Goal: Find specific page/section: Find specific page/section

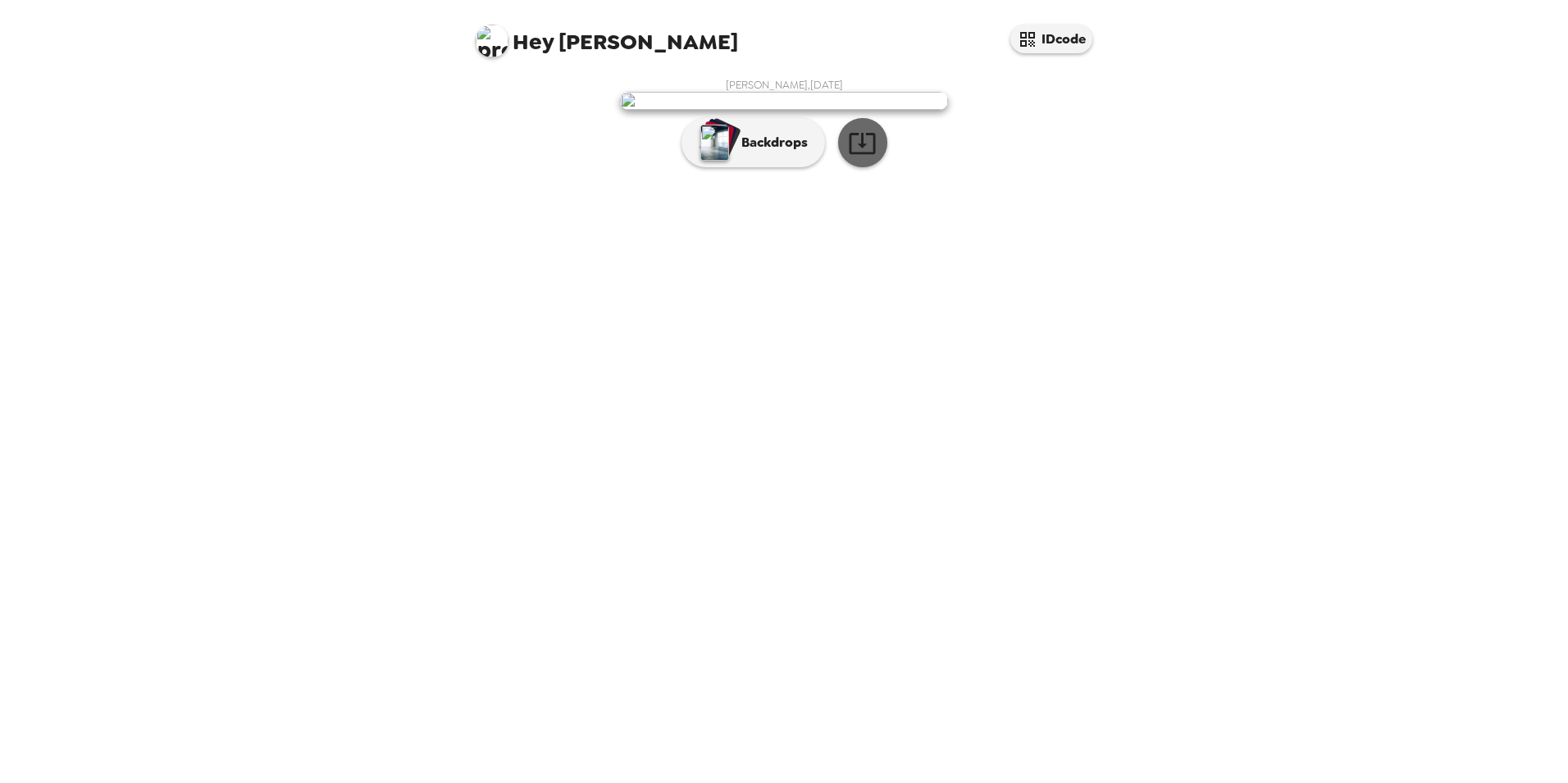
click at [852, 154] on icon "button" at bounding box center [862, 143] width 26 height 22
click at [797, 152] on p "Backdrops" at bounding box center [770, 142] width 75 height 20
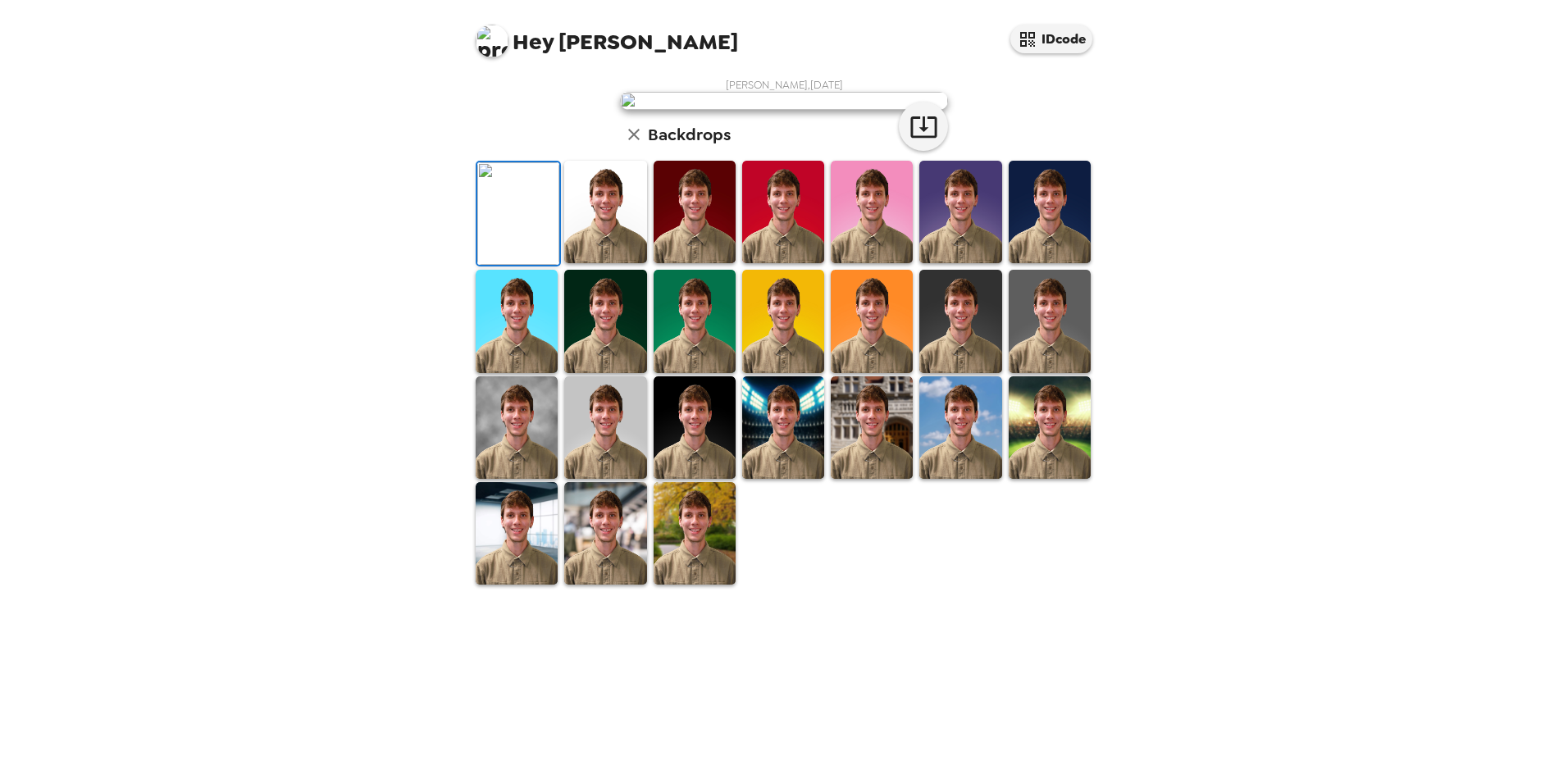
scroll to position [212, 0]
click at [631, 479] on img at bounding box center [605, 428] width 82 height 102
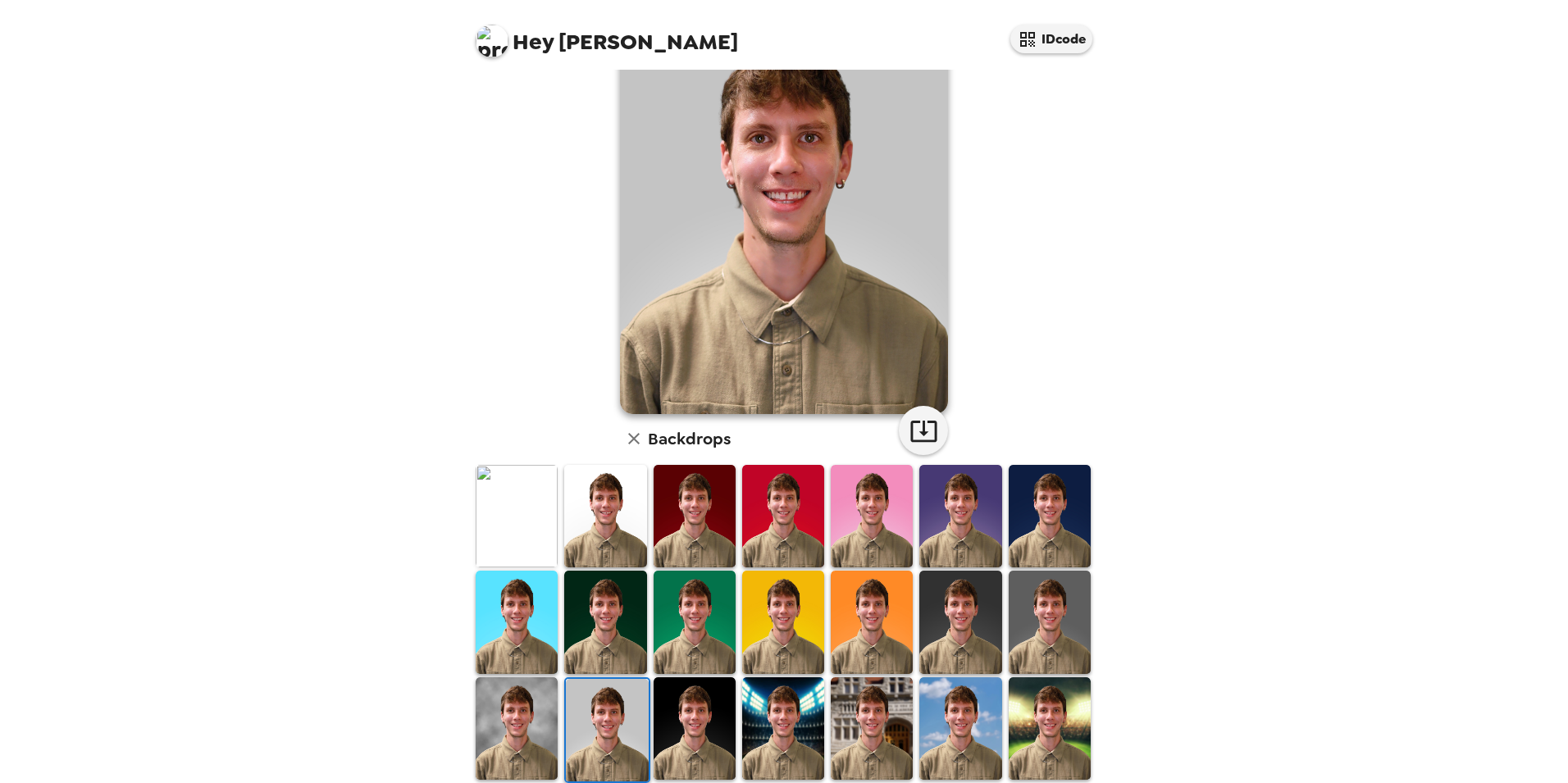
scroll to position [0, 0]
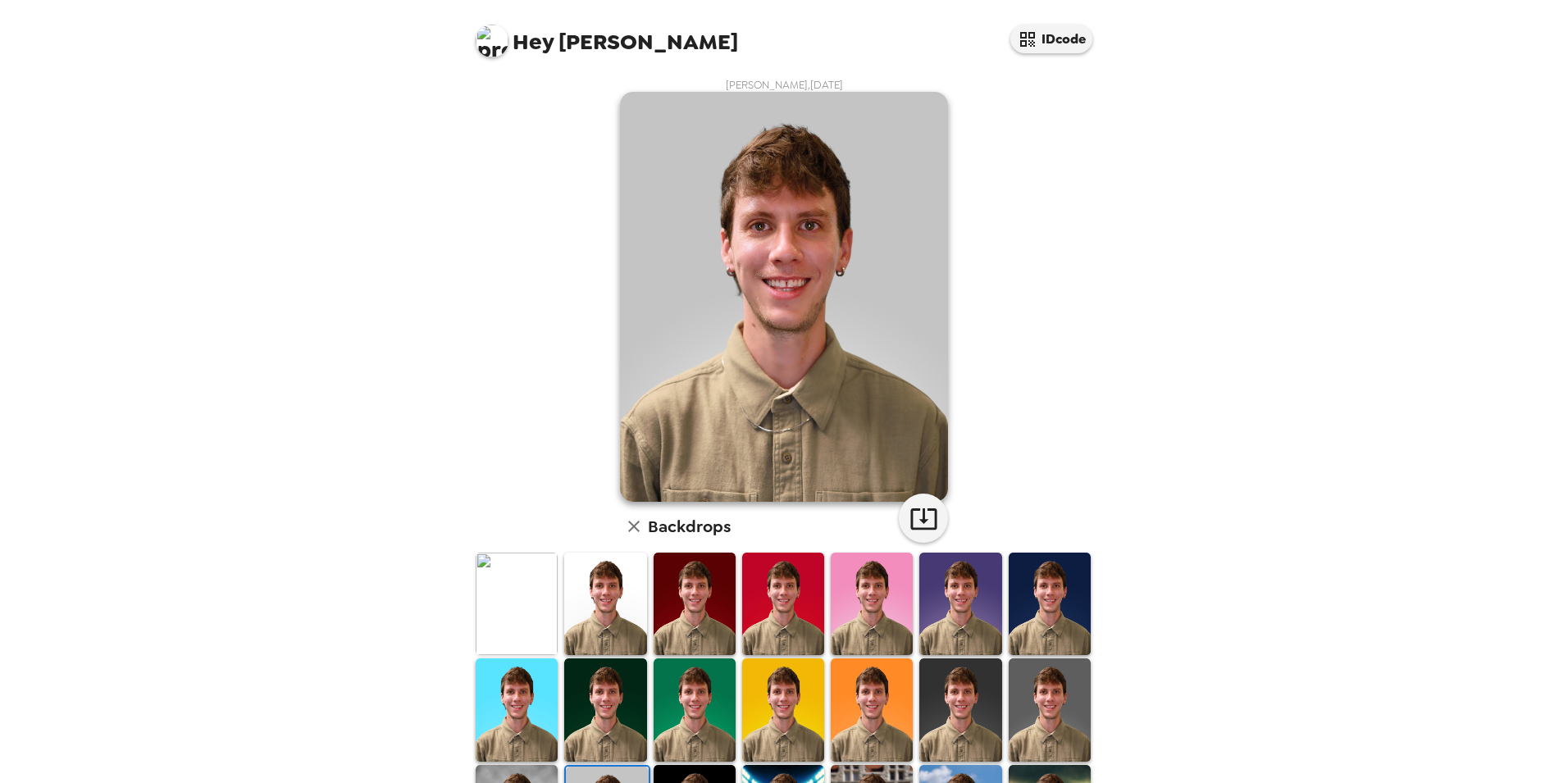
click at [944, 524] on div "[PERSON_NAME] , [DATE] Backdrops" at bounding box center [783, 528] width 623 height 901
click at [936, 515] on button "button" at bounding box center [923, 518] width 49 height 49
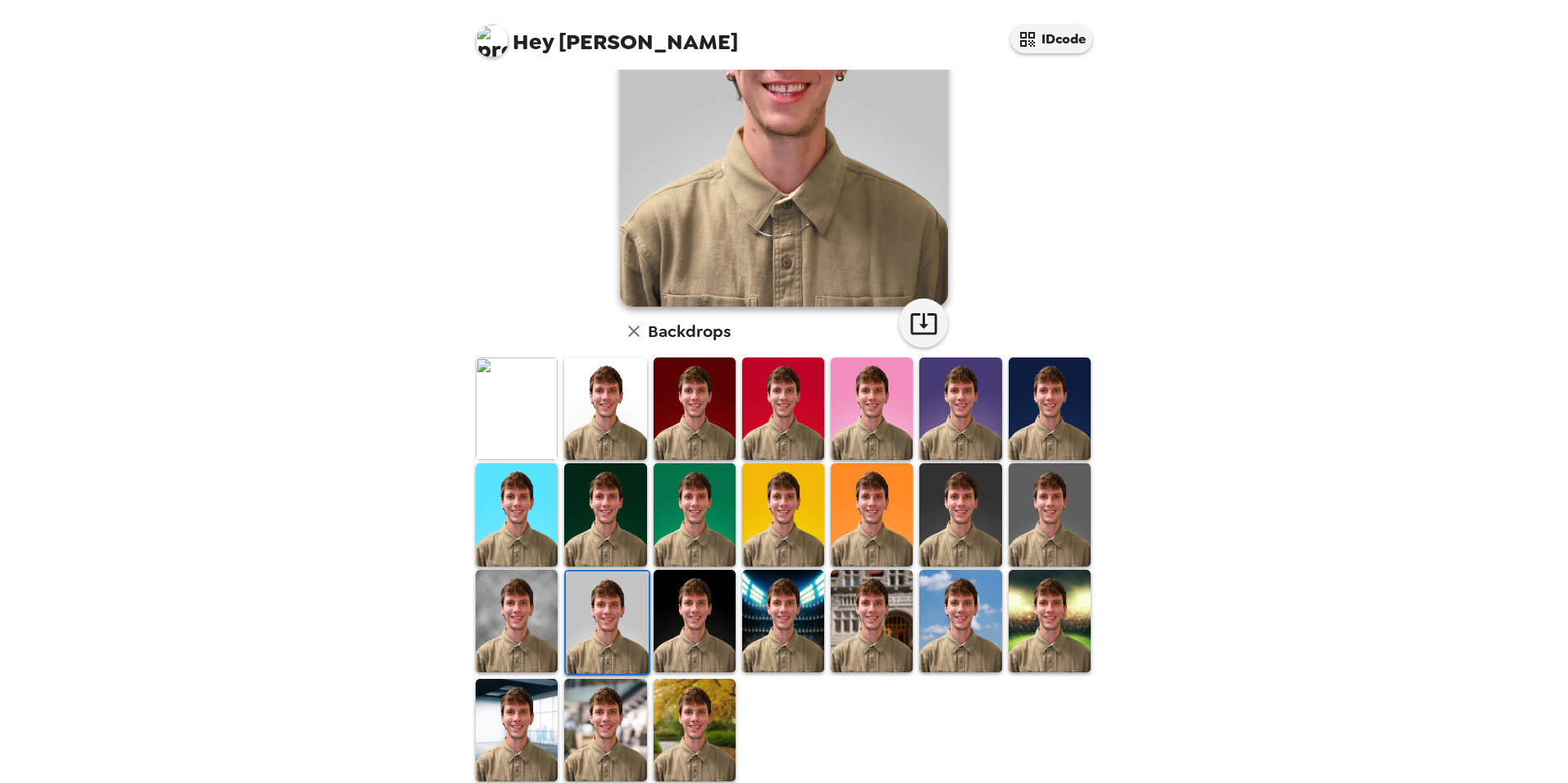
scroll to position [212, 0]
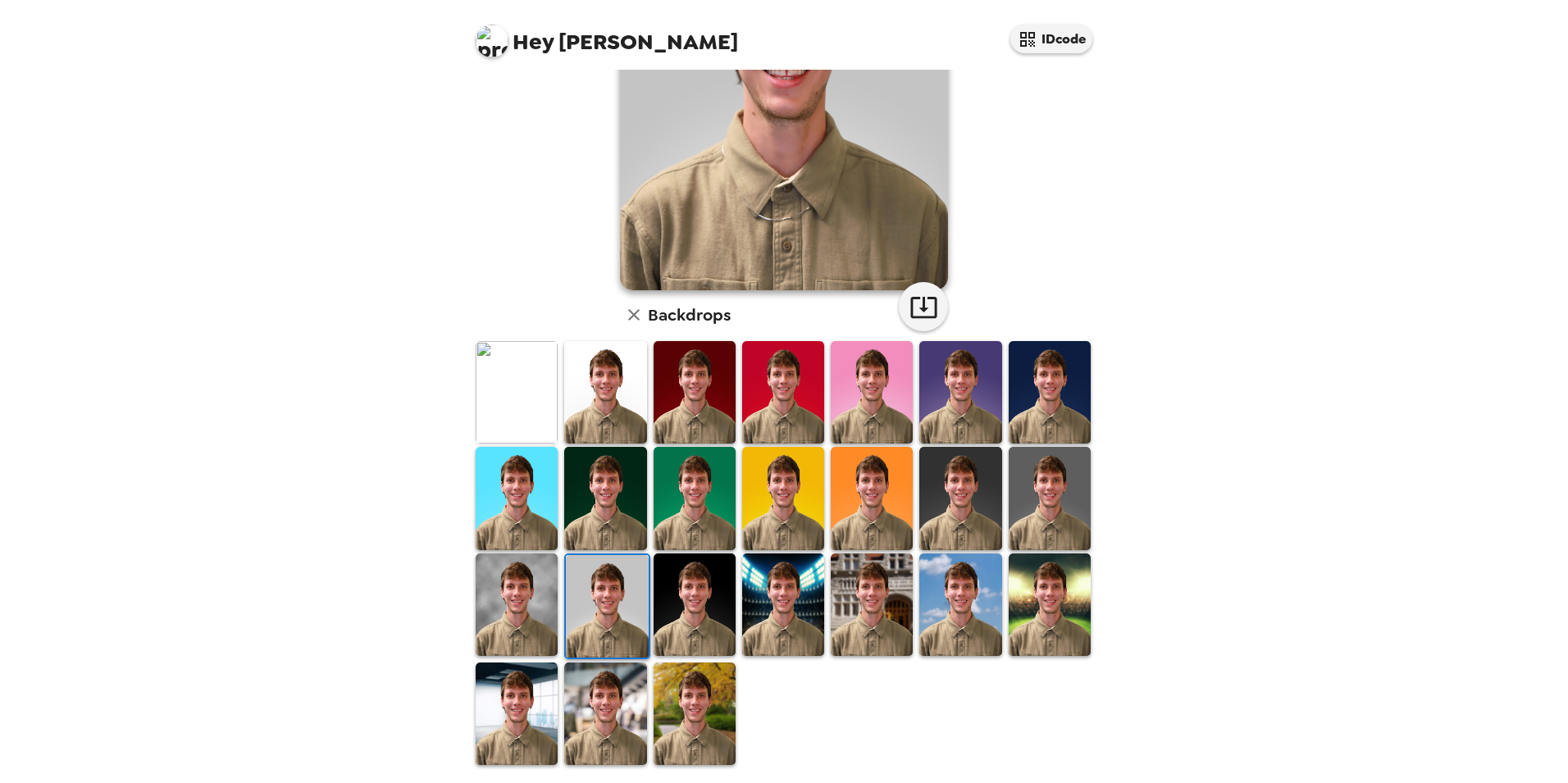
click at [521, 690] on img at bounding box center [517, 713] width 82 height 102
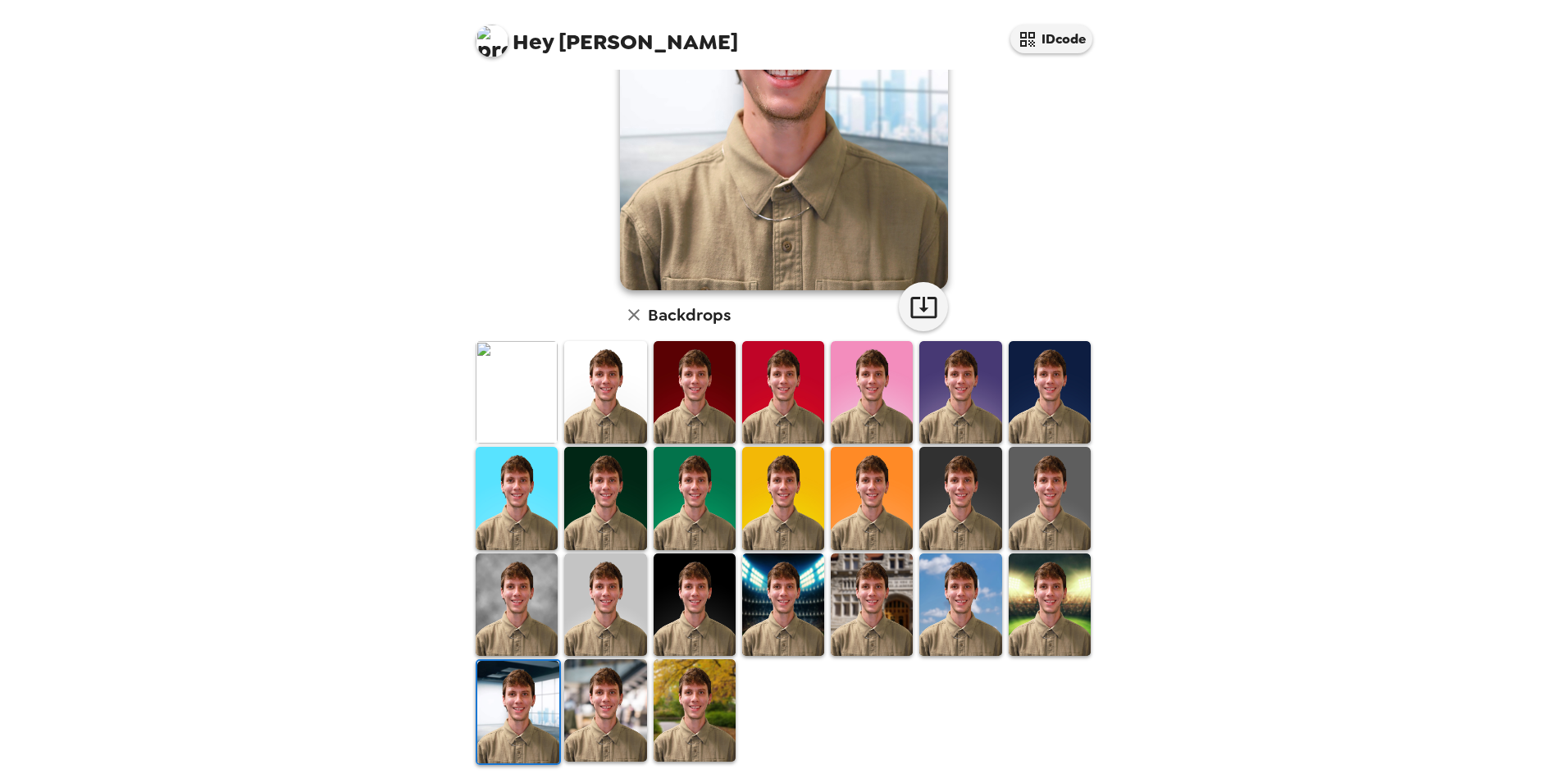
click at [592, 677] on img at bounding box center [605, 710] width 82 height 102
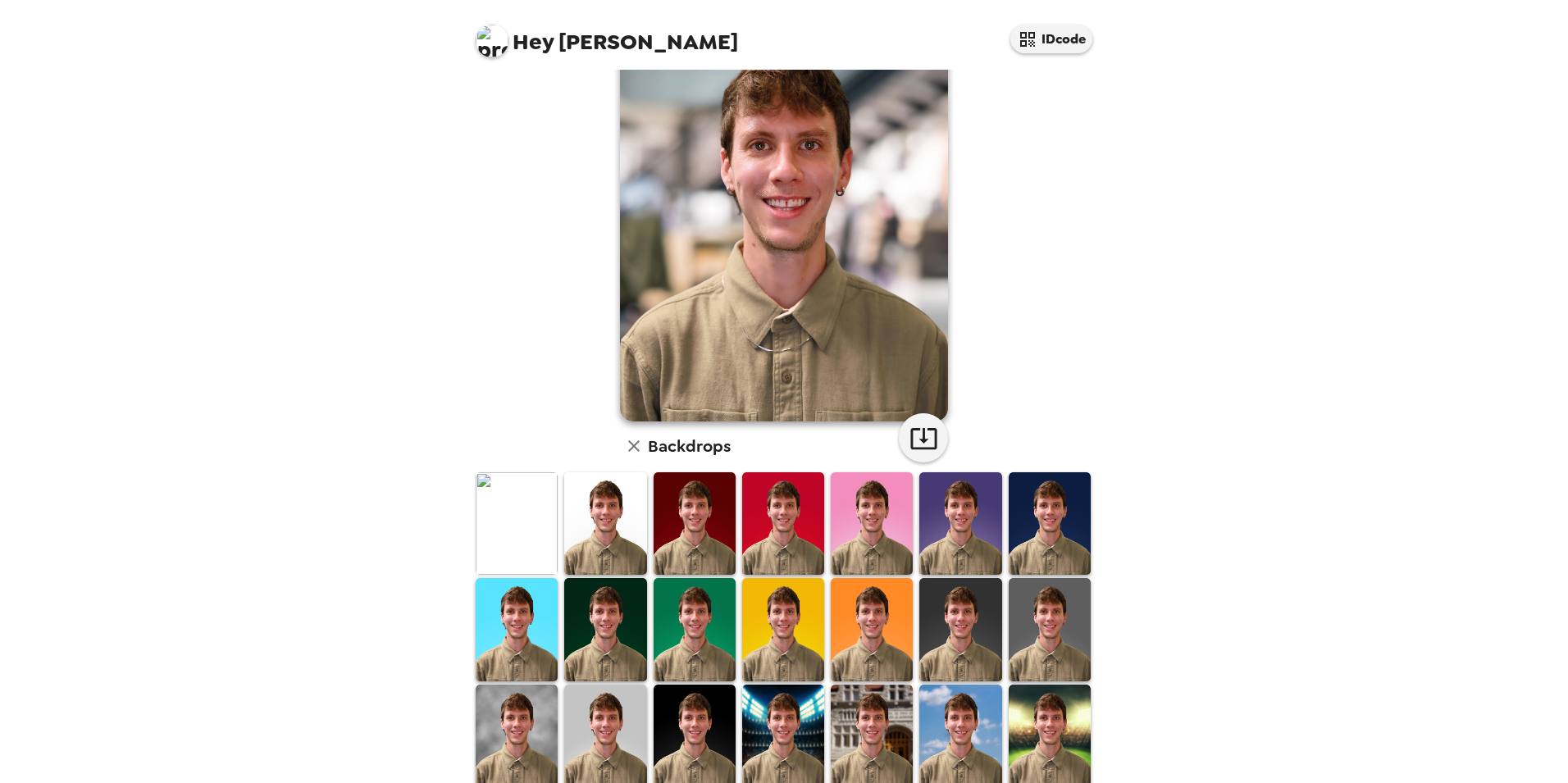
scroll to position [0, 0]
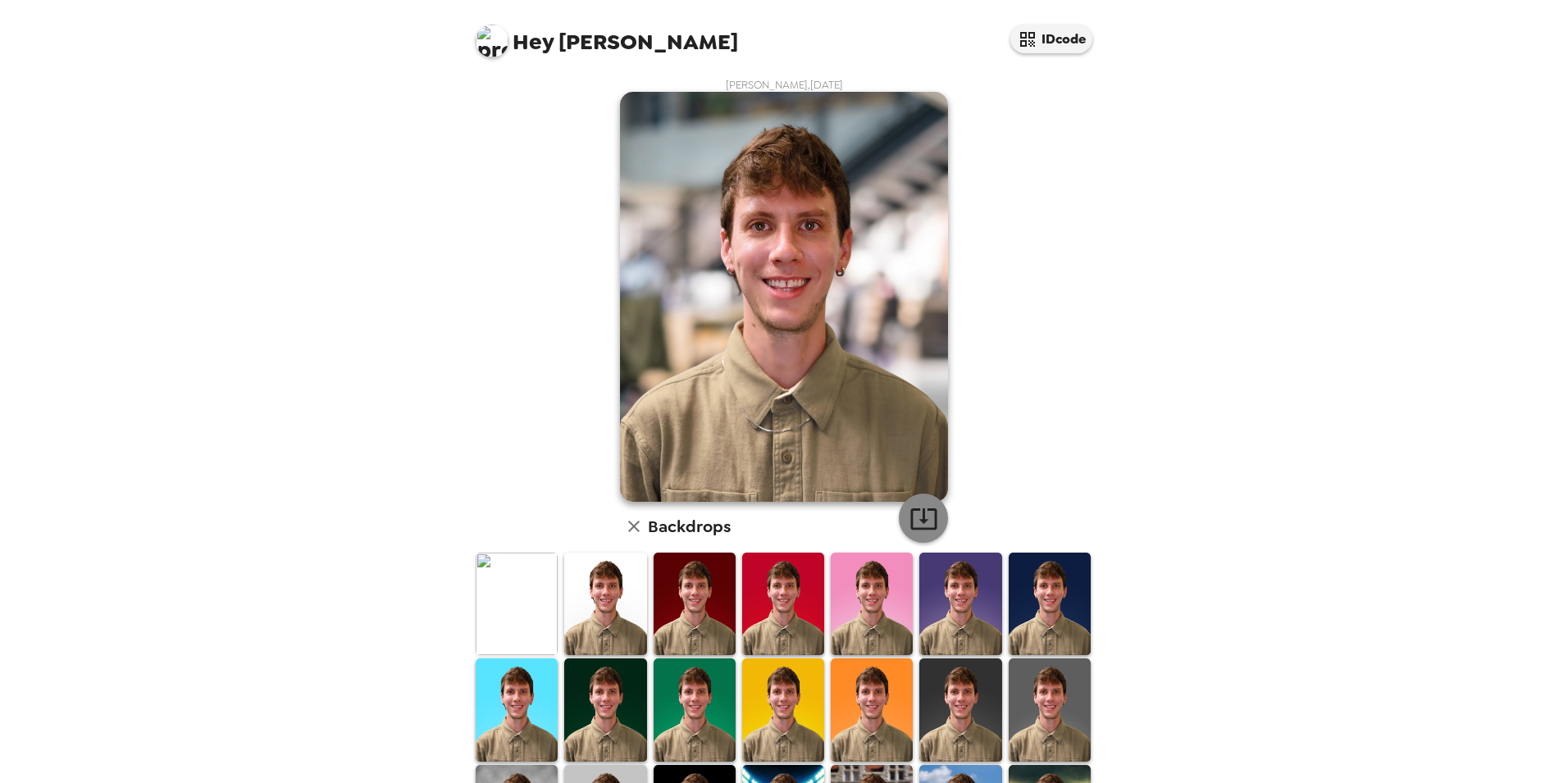
click at [911, 519] on icon "button" at bounding box center [923, 519] width 26 height 22
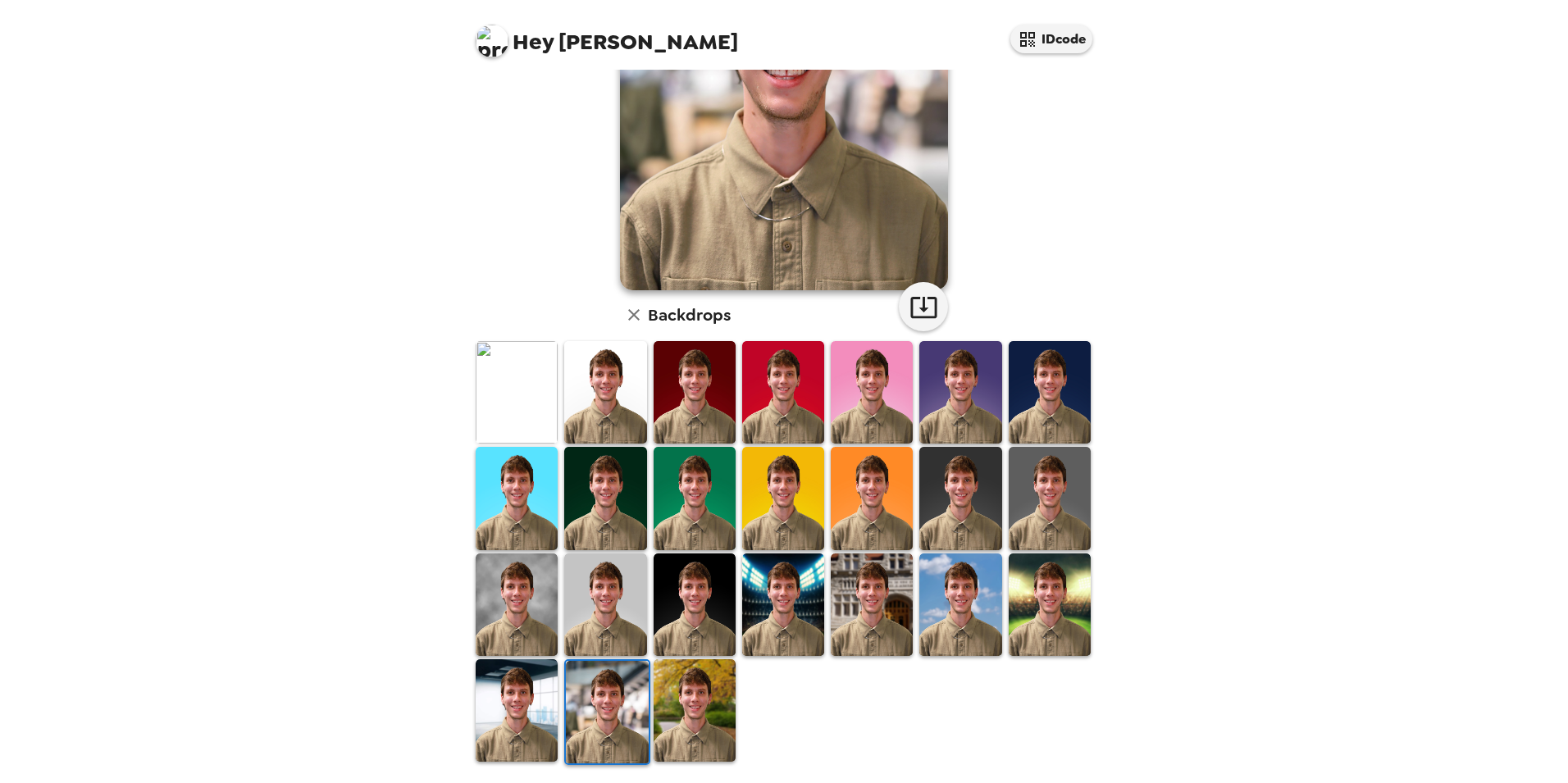
drag, startPoint x: 703, startPoint y: 698, endPoint x: 995, endPoint y: 626, distance: 300.7
click at [703, 698] on img at bounding box center [695, 710] width 82 height 102
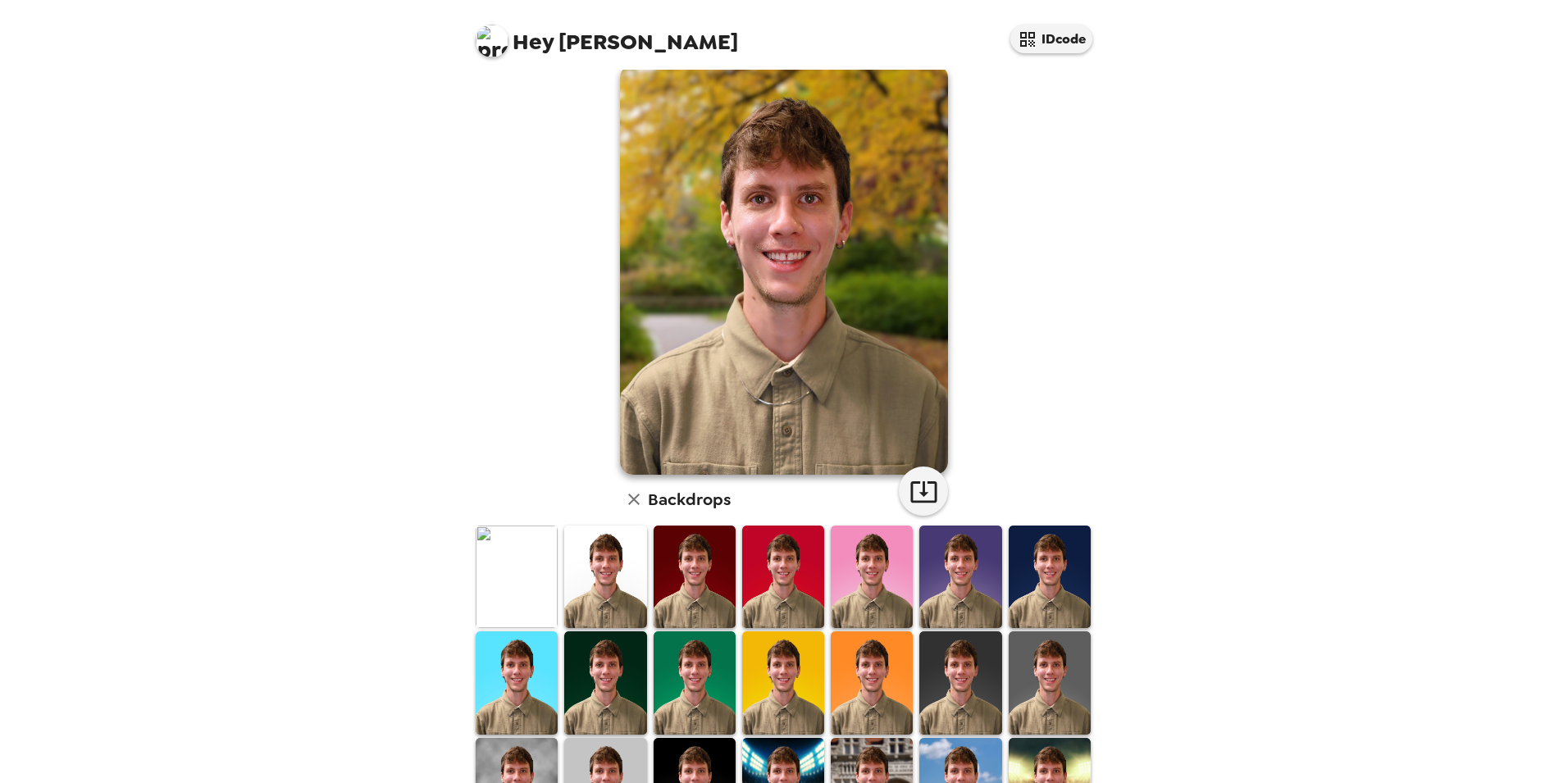
scroll to position [0, 0]
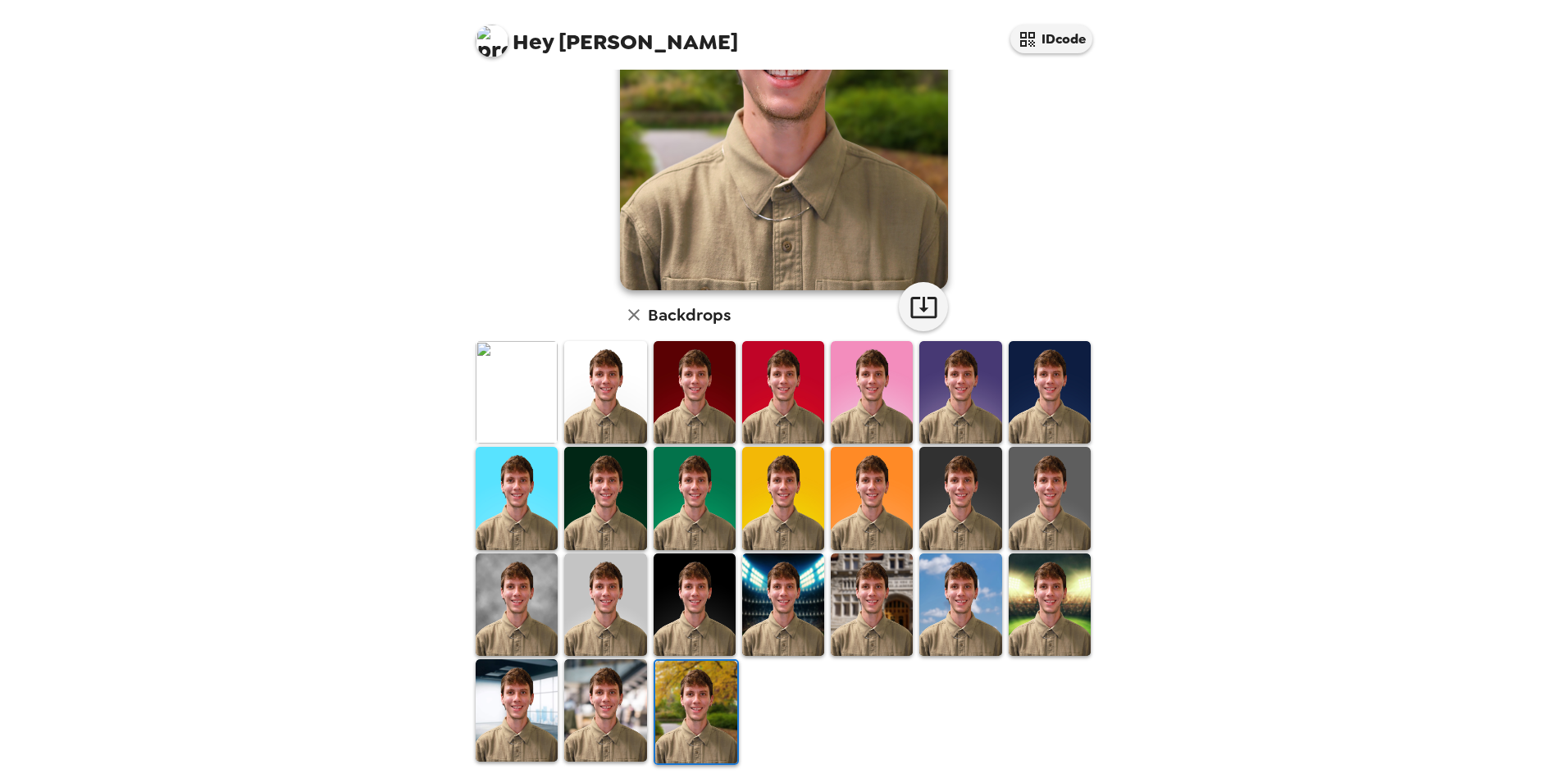
click at [1028, 594] on img at bounding box center [1050, 604] width 82 height 102
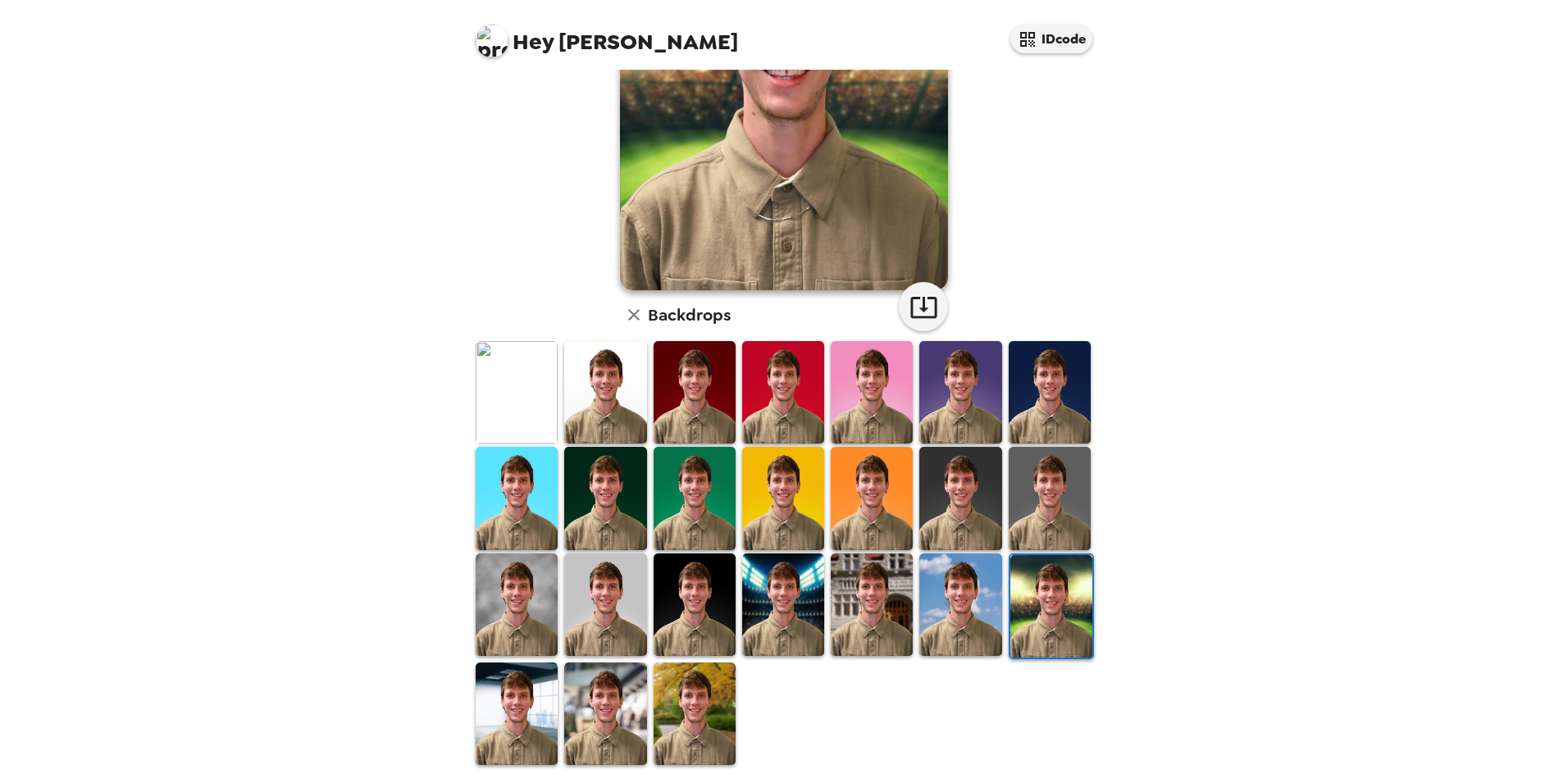
click at [967, 607] on img at bounding box center [961, 604] width 82 height 102
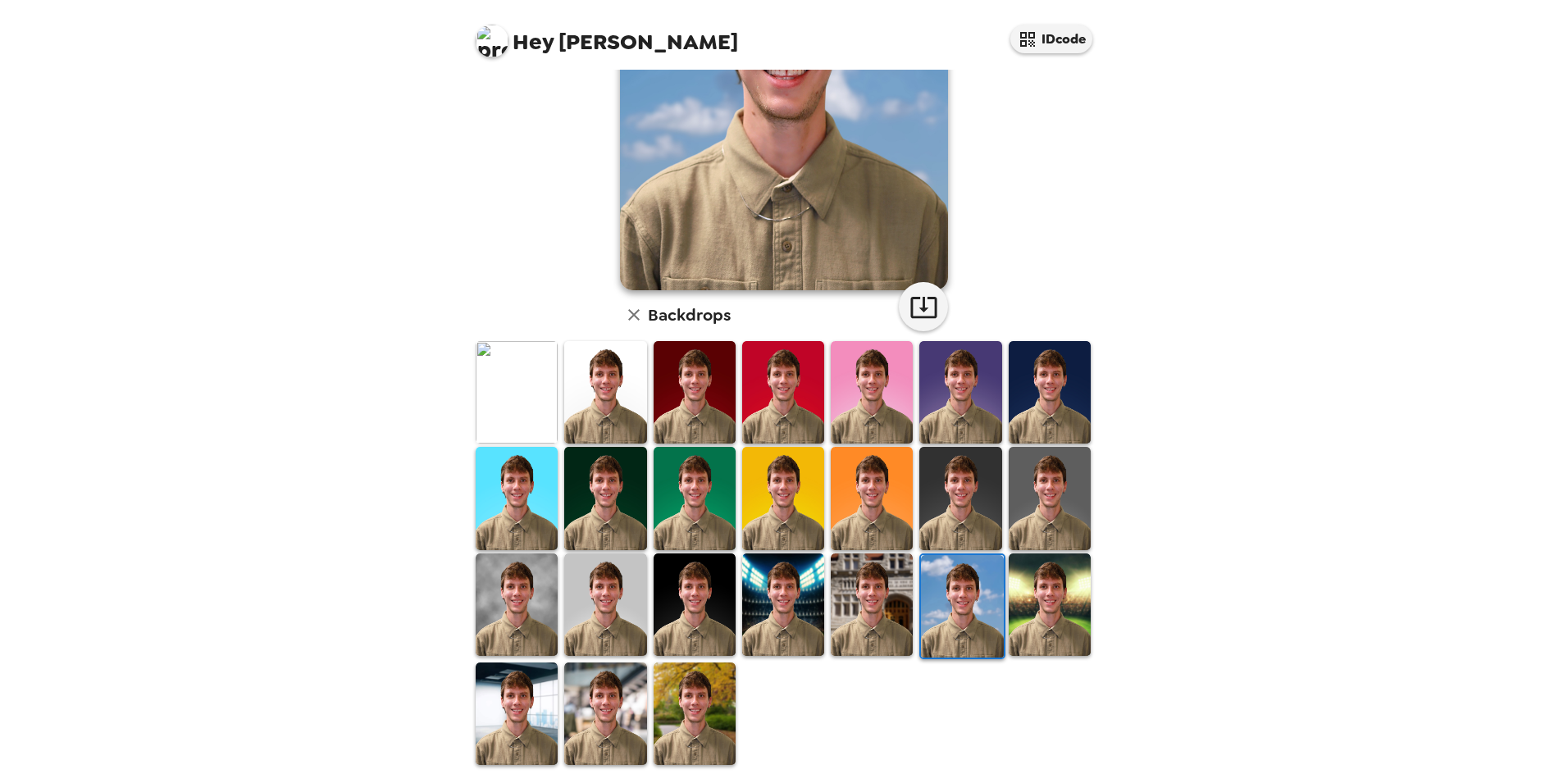
click at [897, 610] on img at bounding box center [872, 604] width 82 height 102
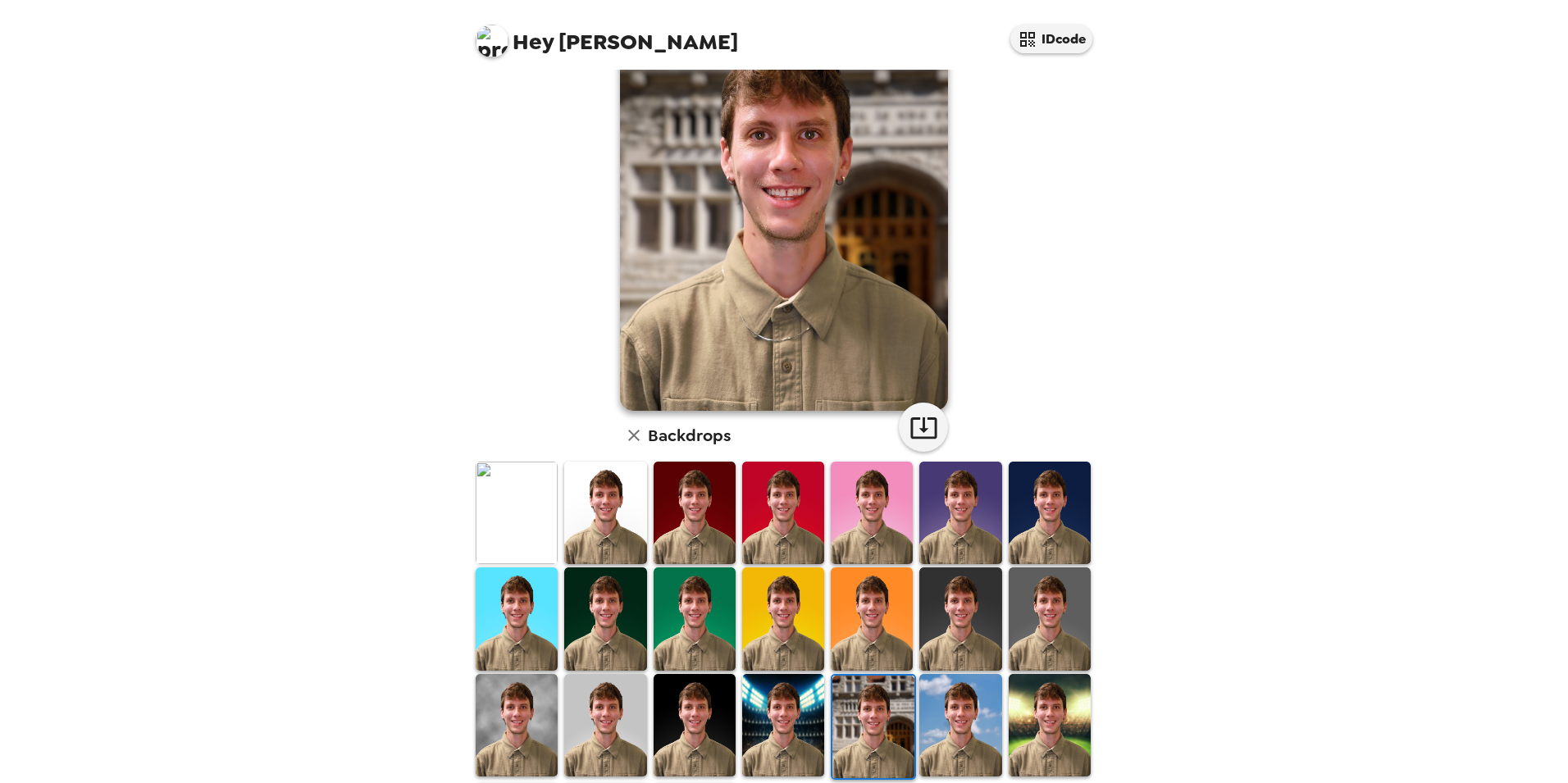
scroll to position [212, 0]
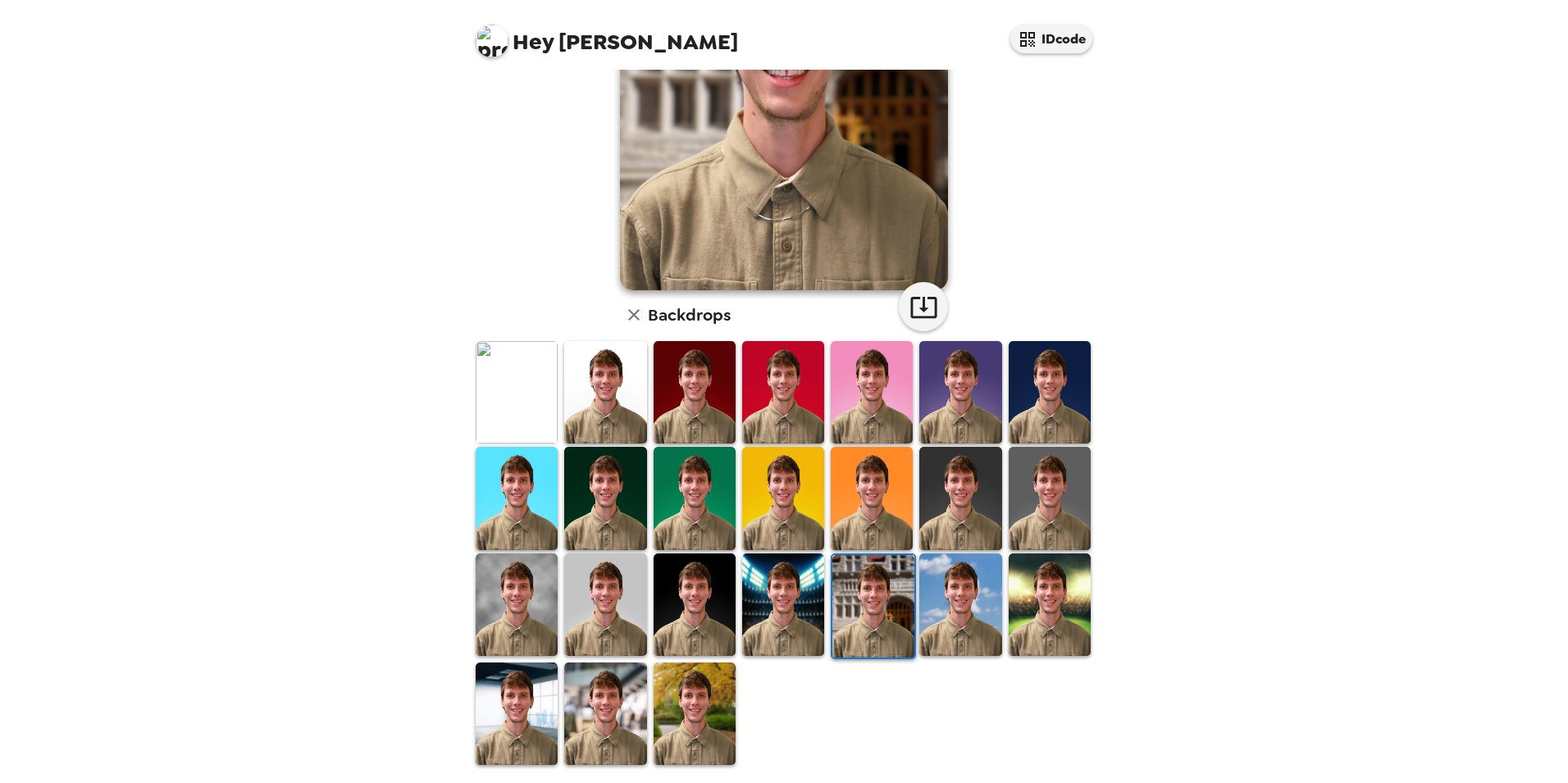
click at [683, 591] on img at bounding box center [695, 604] width 82 height 102
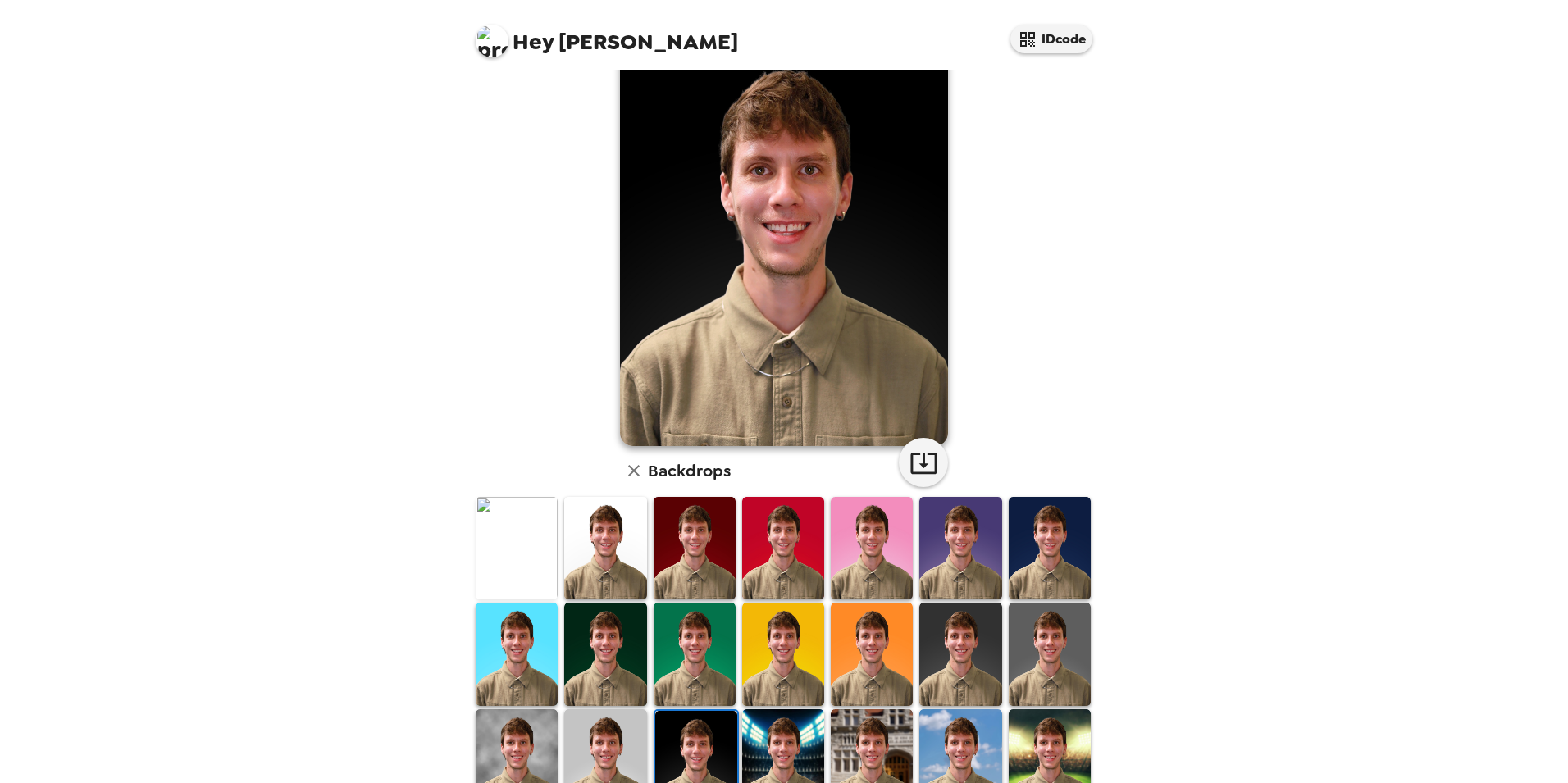
scroll to position [82, 0]
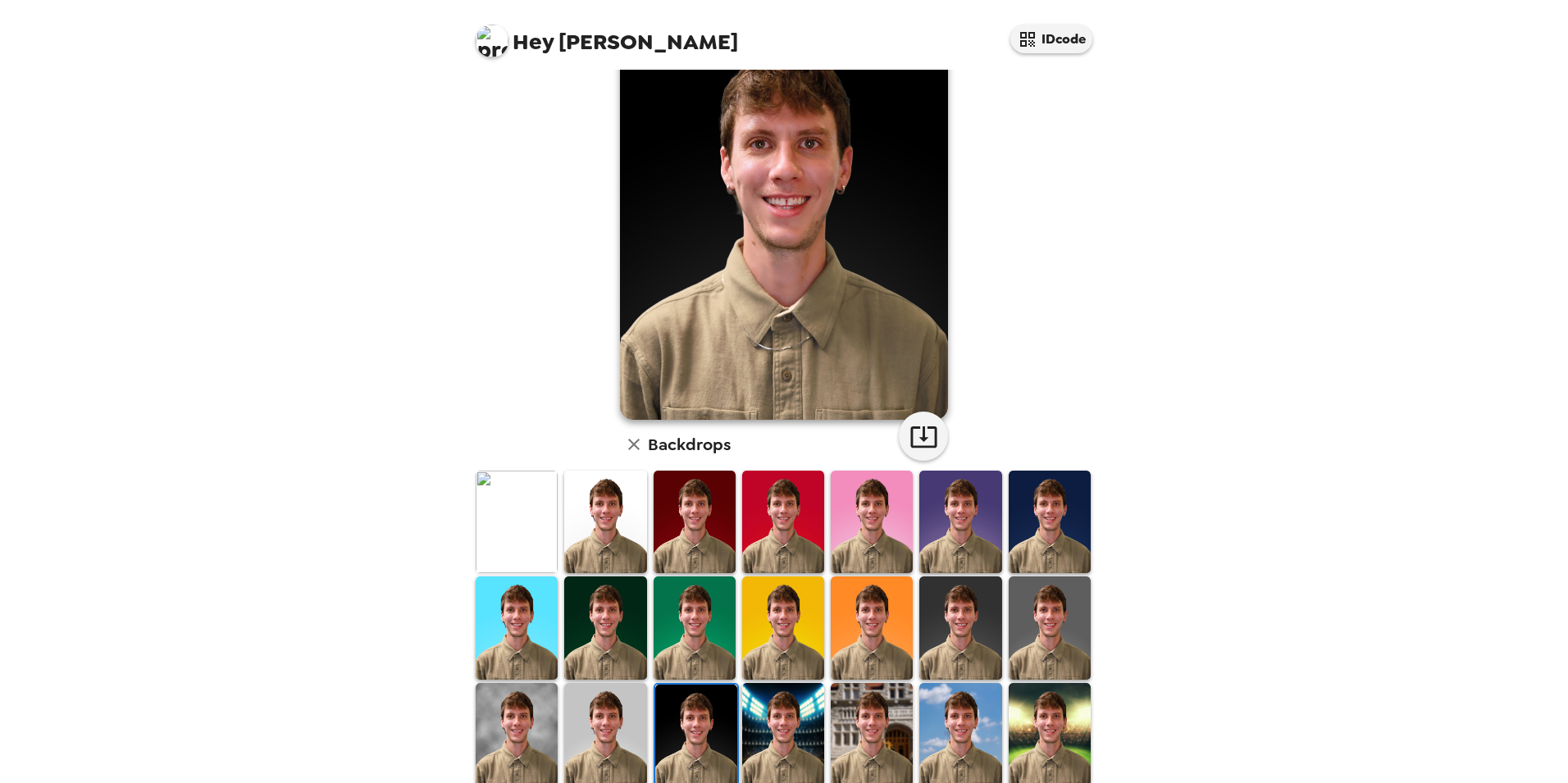
click at [1032, 623] on img at bounding box center [1050, 628] width 82 height 102
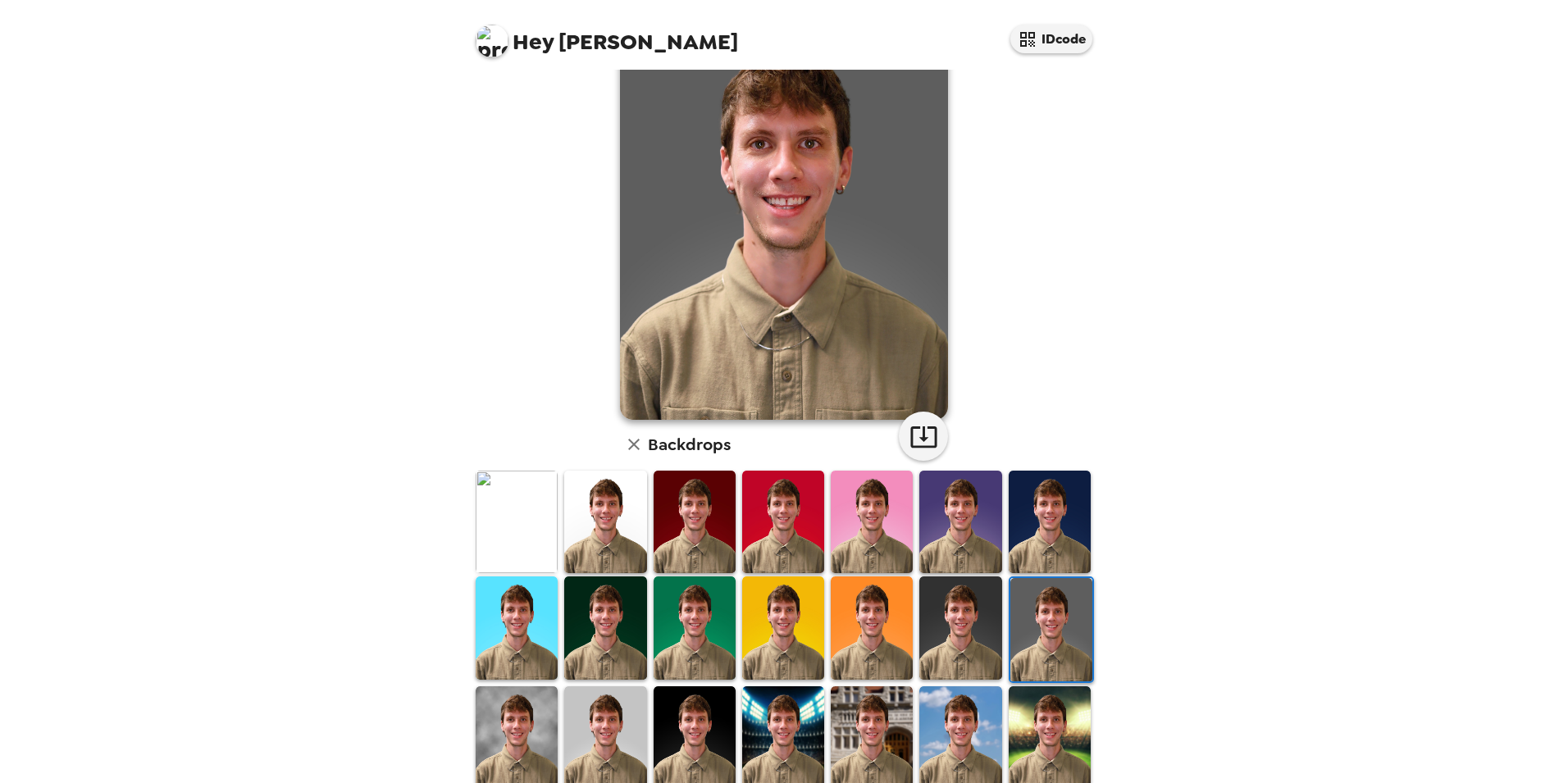
click at [548, 717] on img at bounding box center [517, 738] width 82 height 102
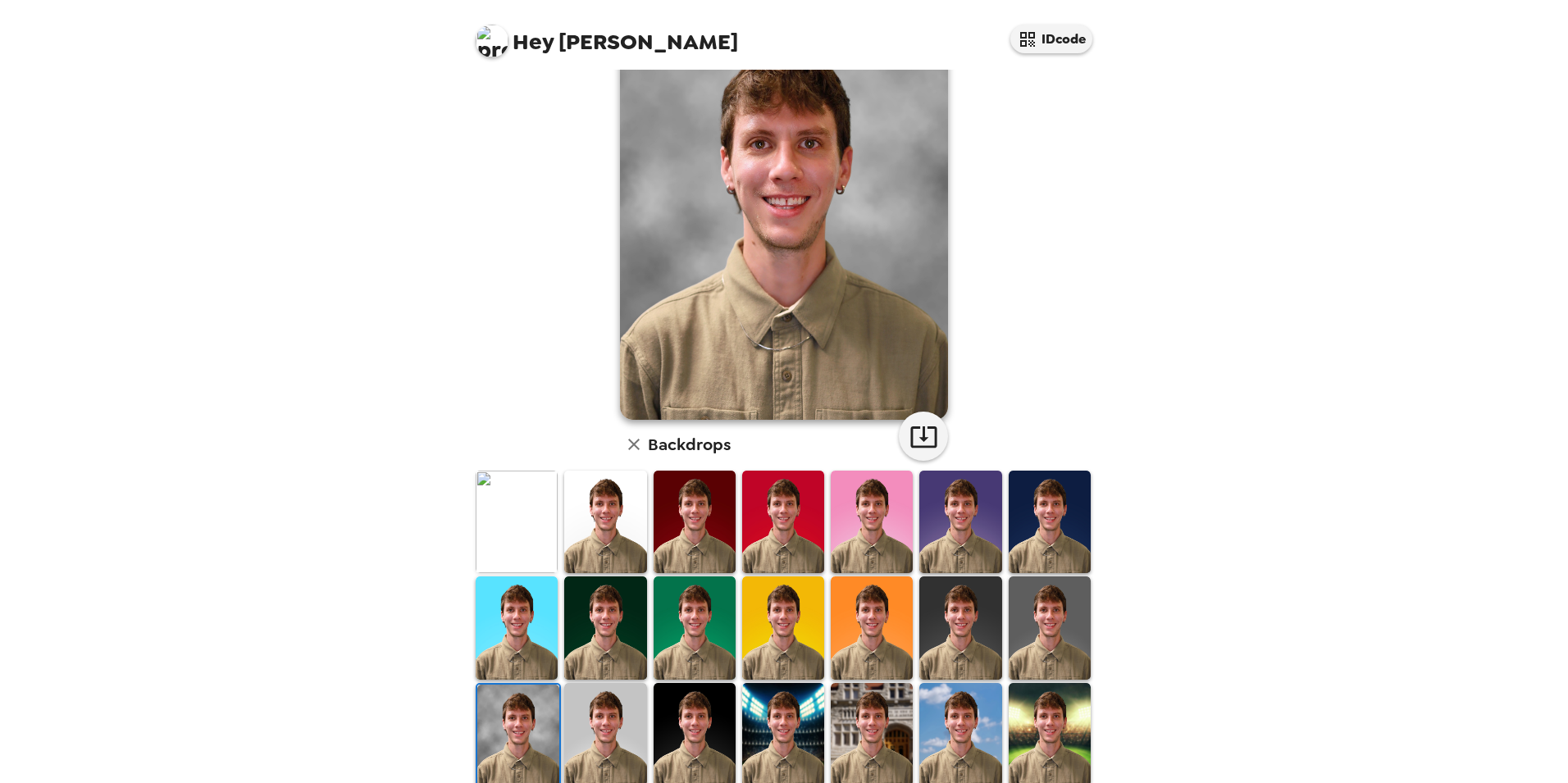
click at [587, 537] on img at bounding box center [605, 522] width 82 height 102
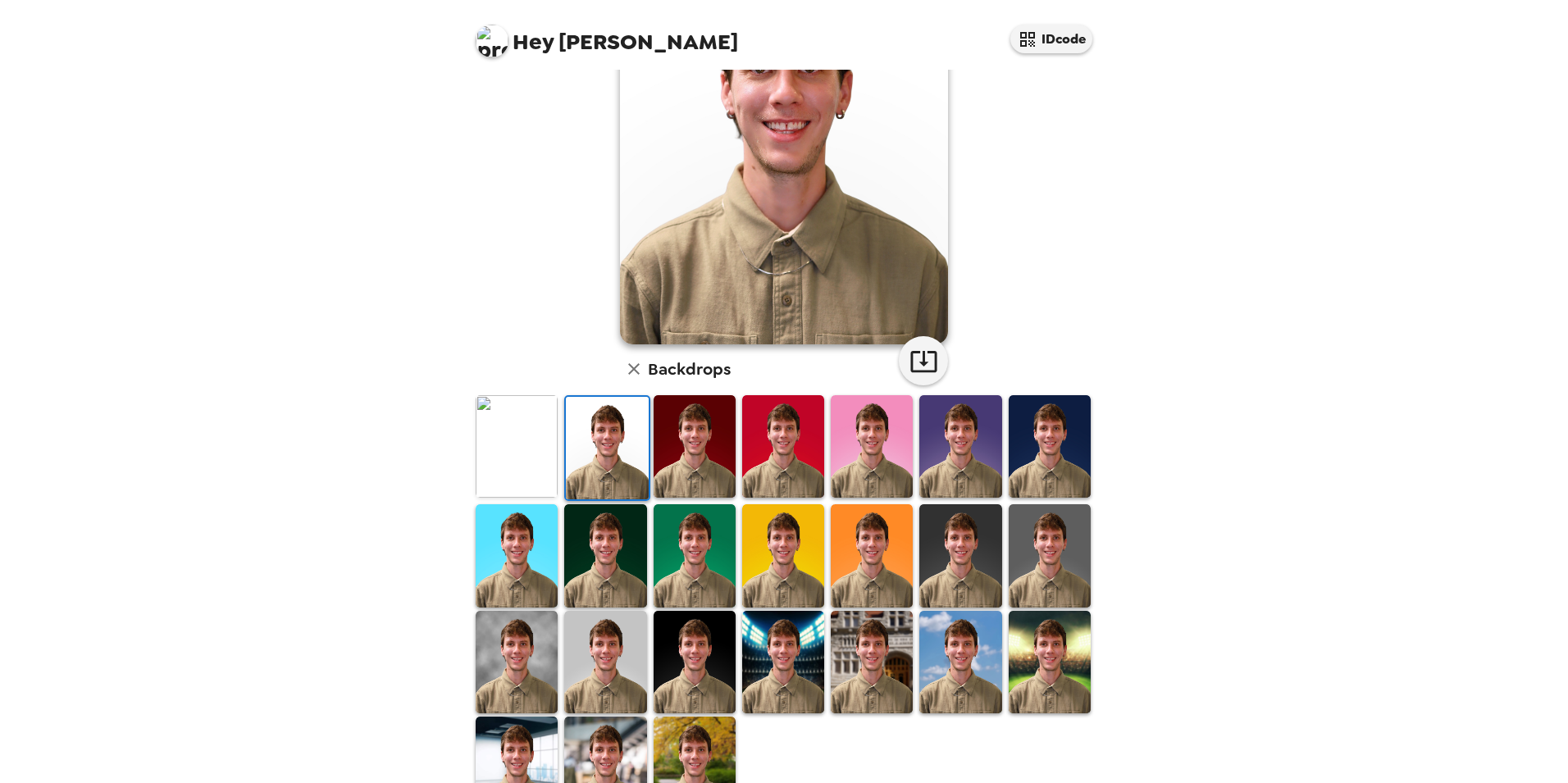
scroll to position [164, 0]
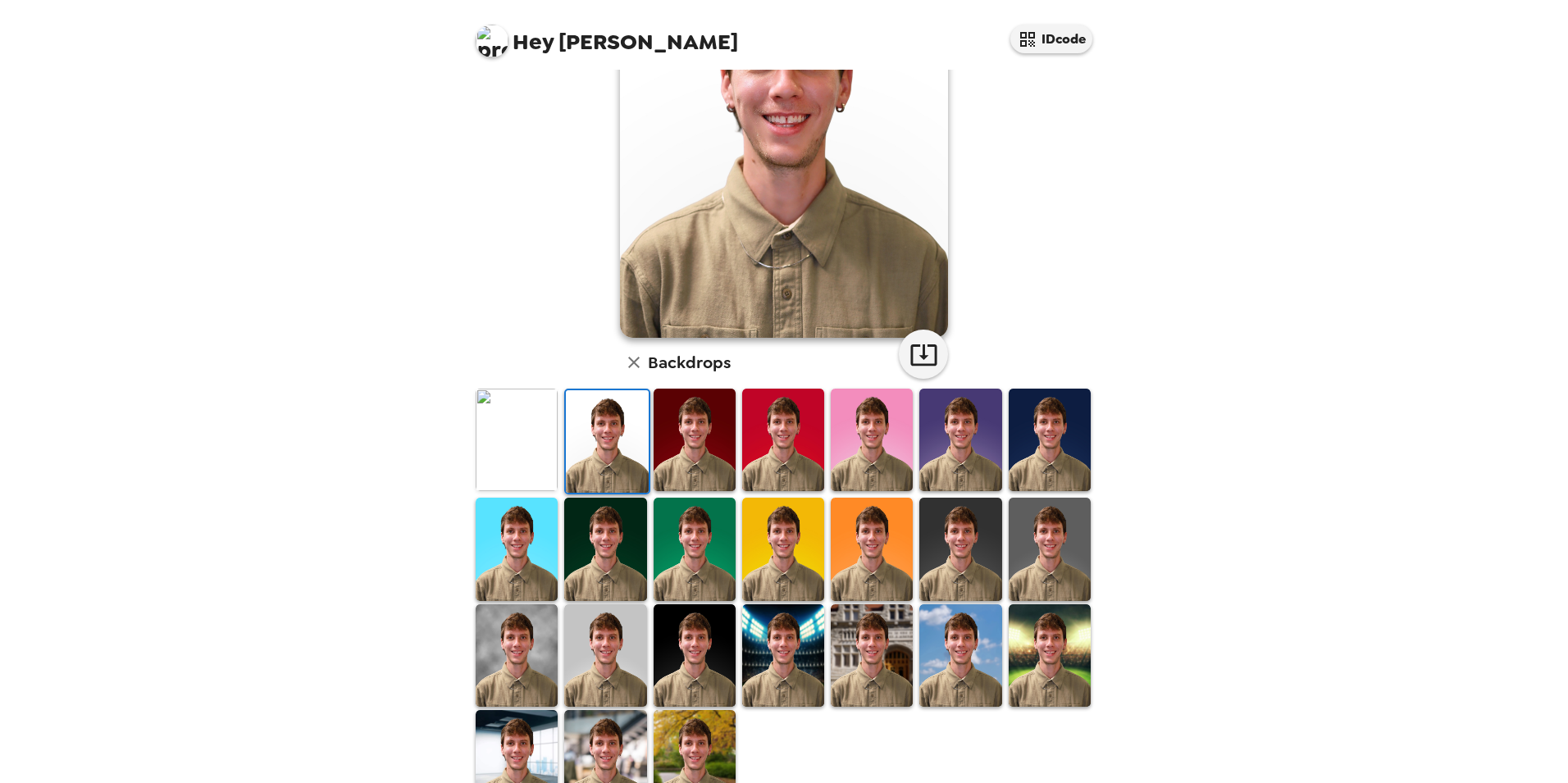
click at [536, 485] on img at bounding box center [517, 440] width 82 height 102
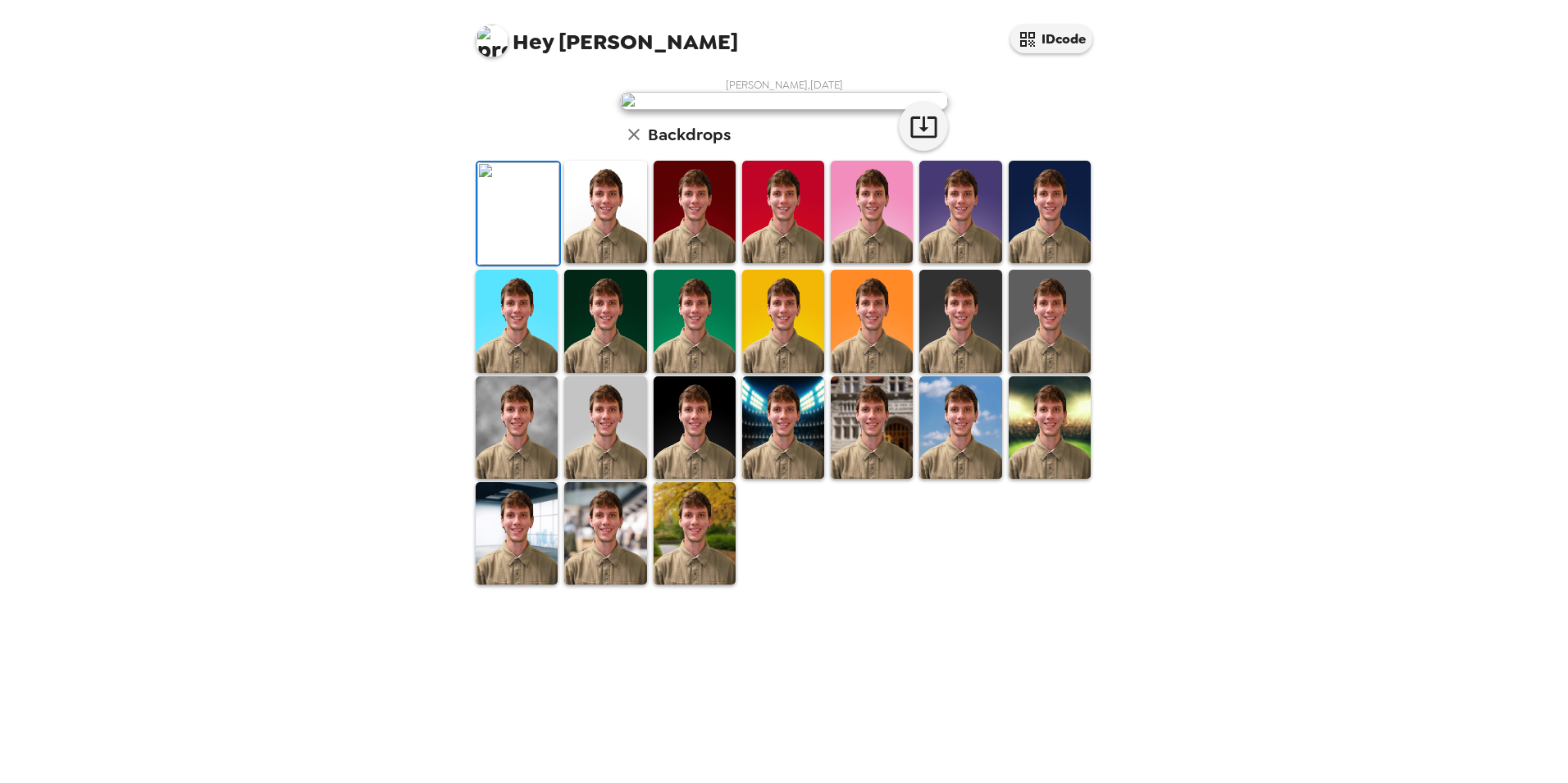
scroll to position [0, 0]
click at [1021, 38] on icon "button" at bounding box center [1027, 39] width 20 height 20
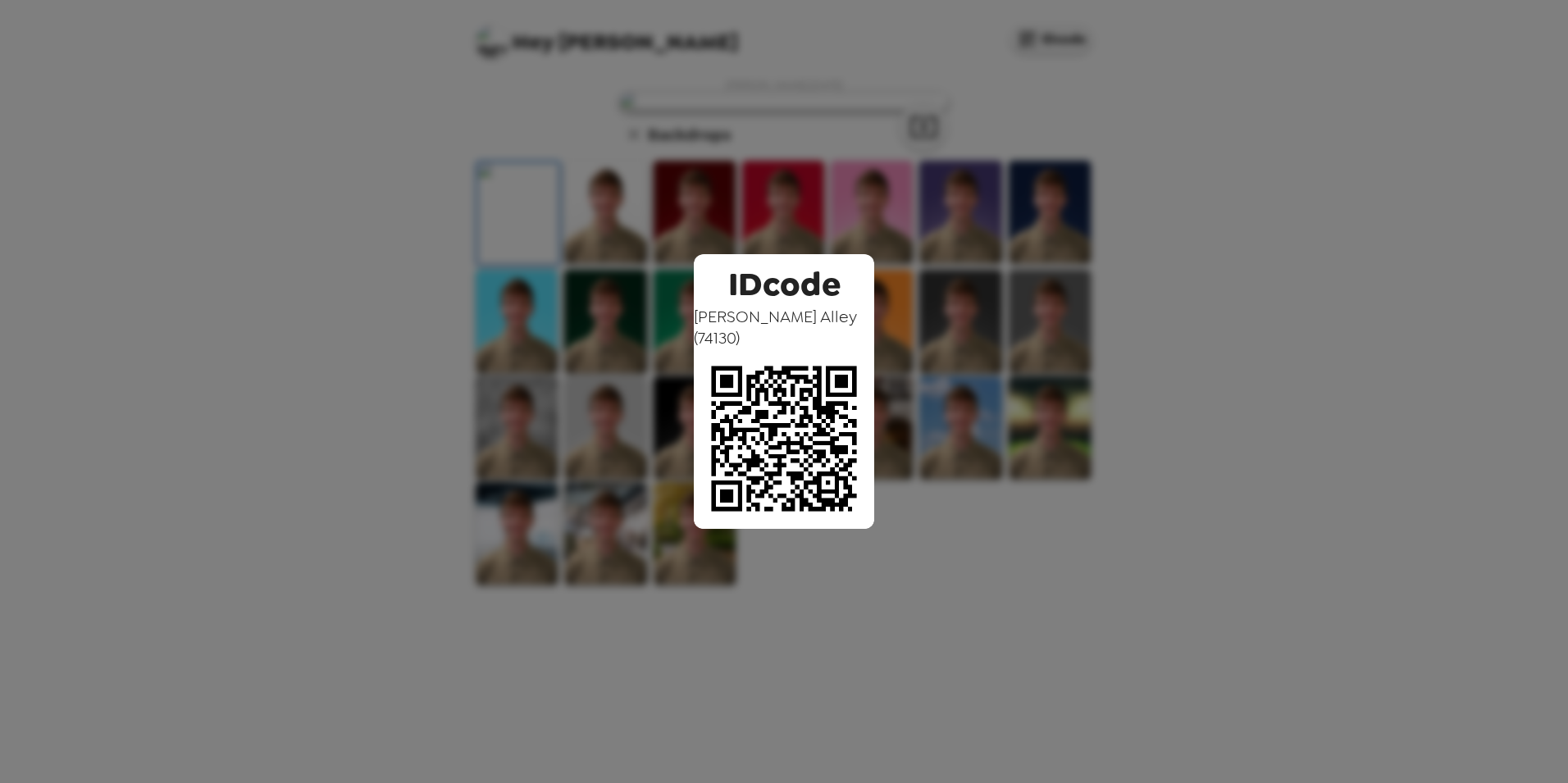
click at [1457, 412] on div "IDcode [PERSON_NAME] ( 74130 )" at bounding box center [784, 392] width 1568 height 783
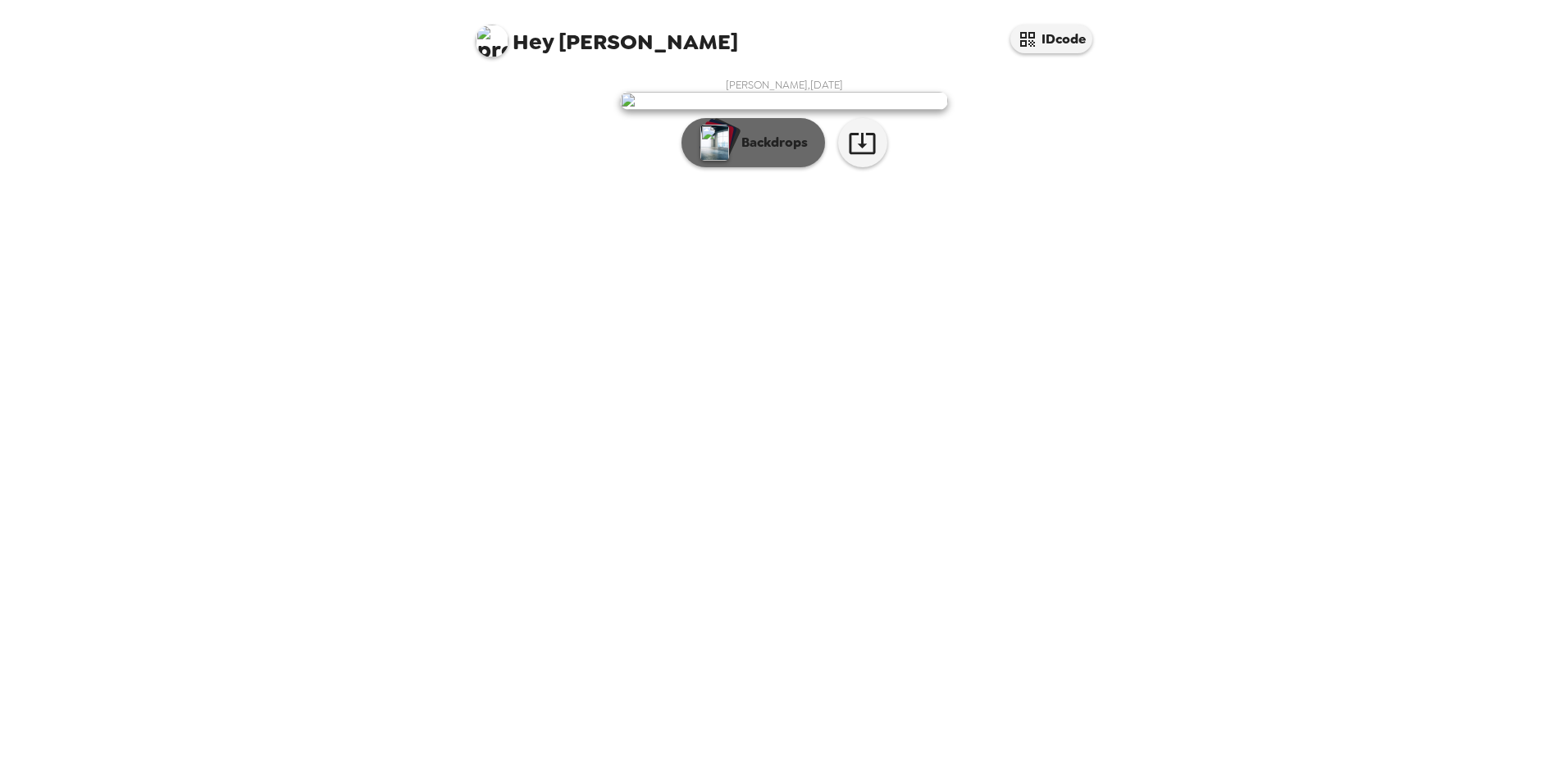
click at [737, 152] on p "Backdrops" at bounding box center [770, 142] width 75 height 20
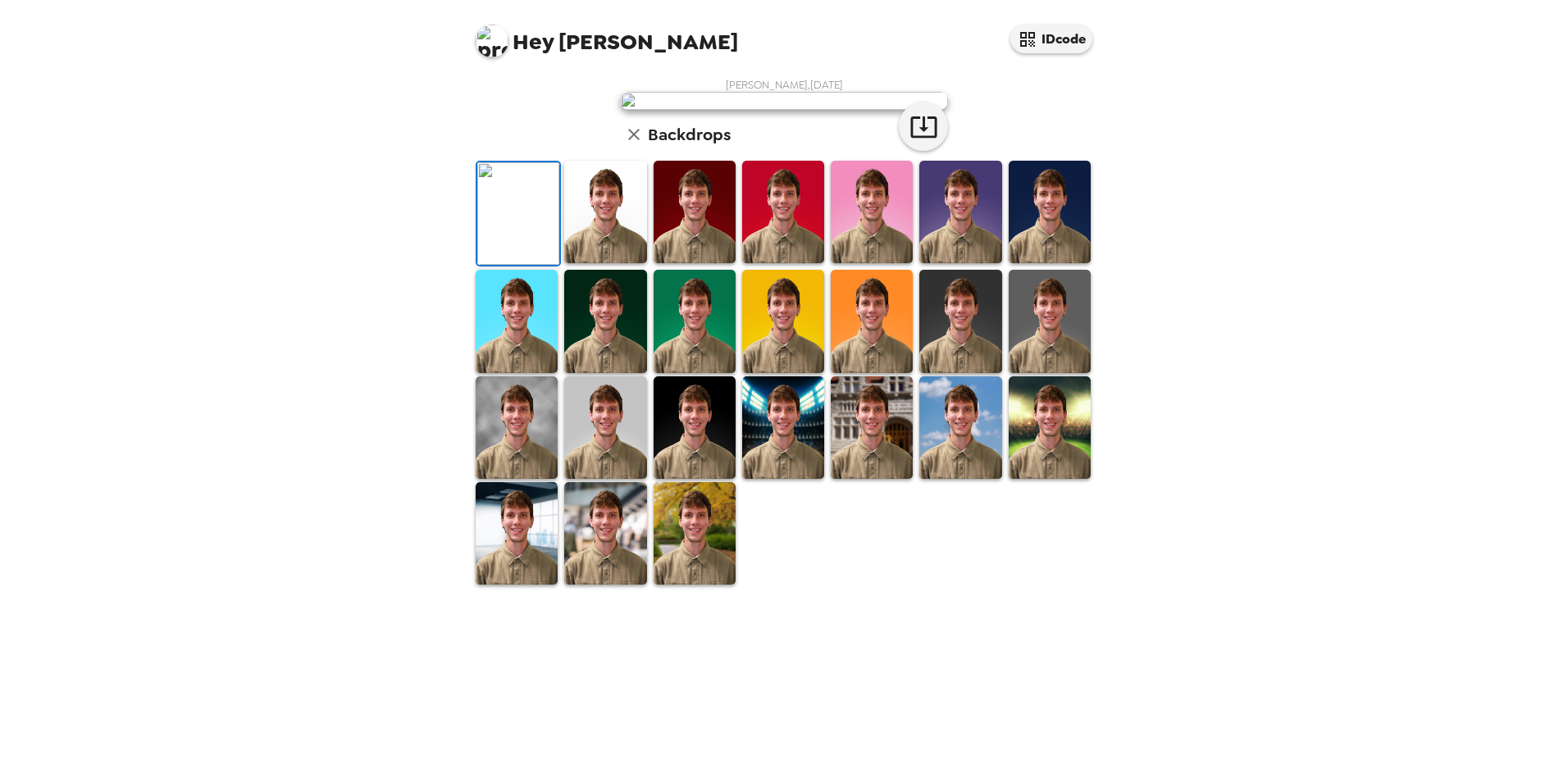
scroll to position [212, 0]
click at [618, 585] on img at bounding box center [605, 533] width 82 height 102
